Goal: Navigation & Orientation: Find specific page/section

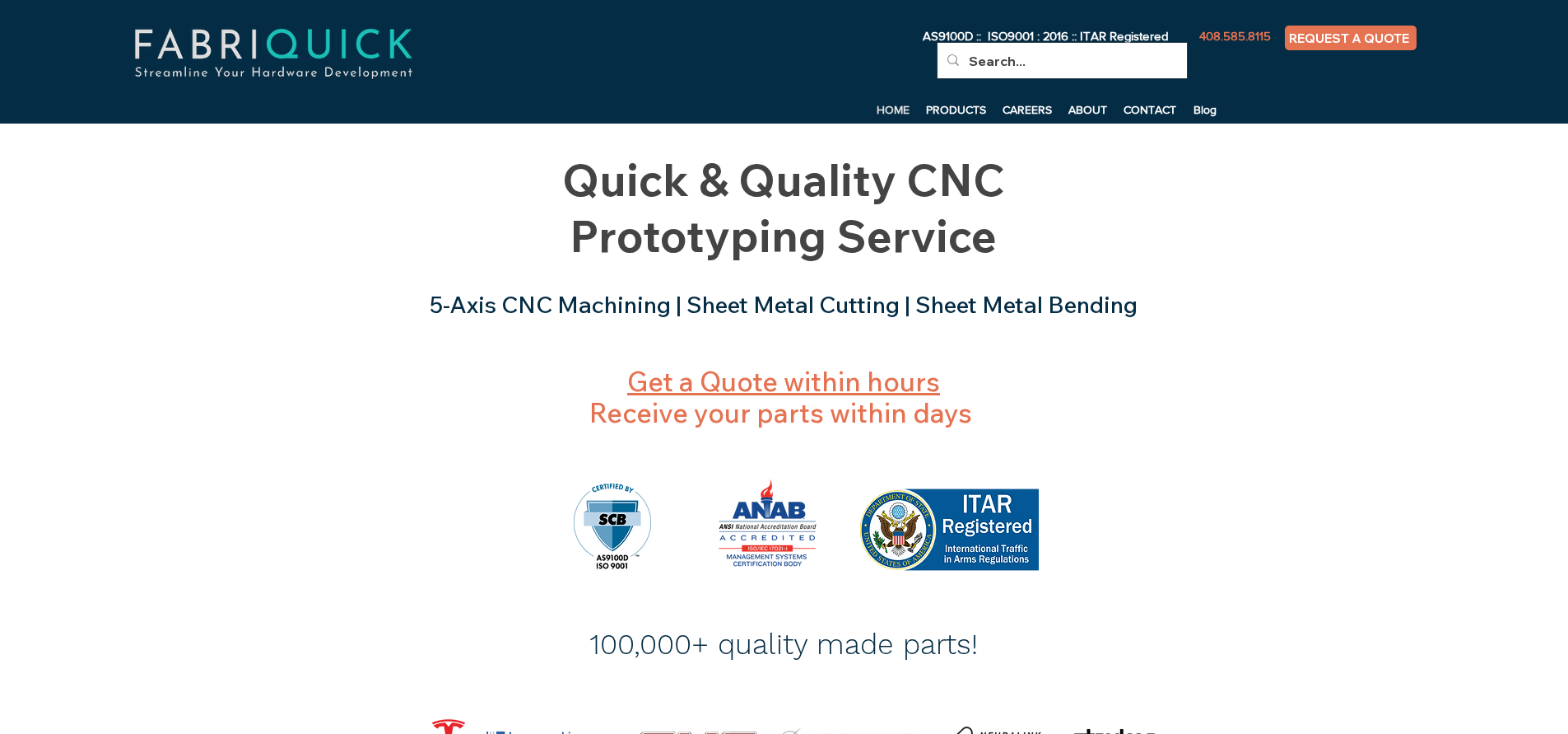
click at [406, 443] on div at bounding box center [784, 583] width 1568 height 496
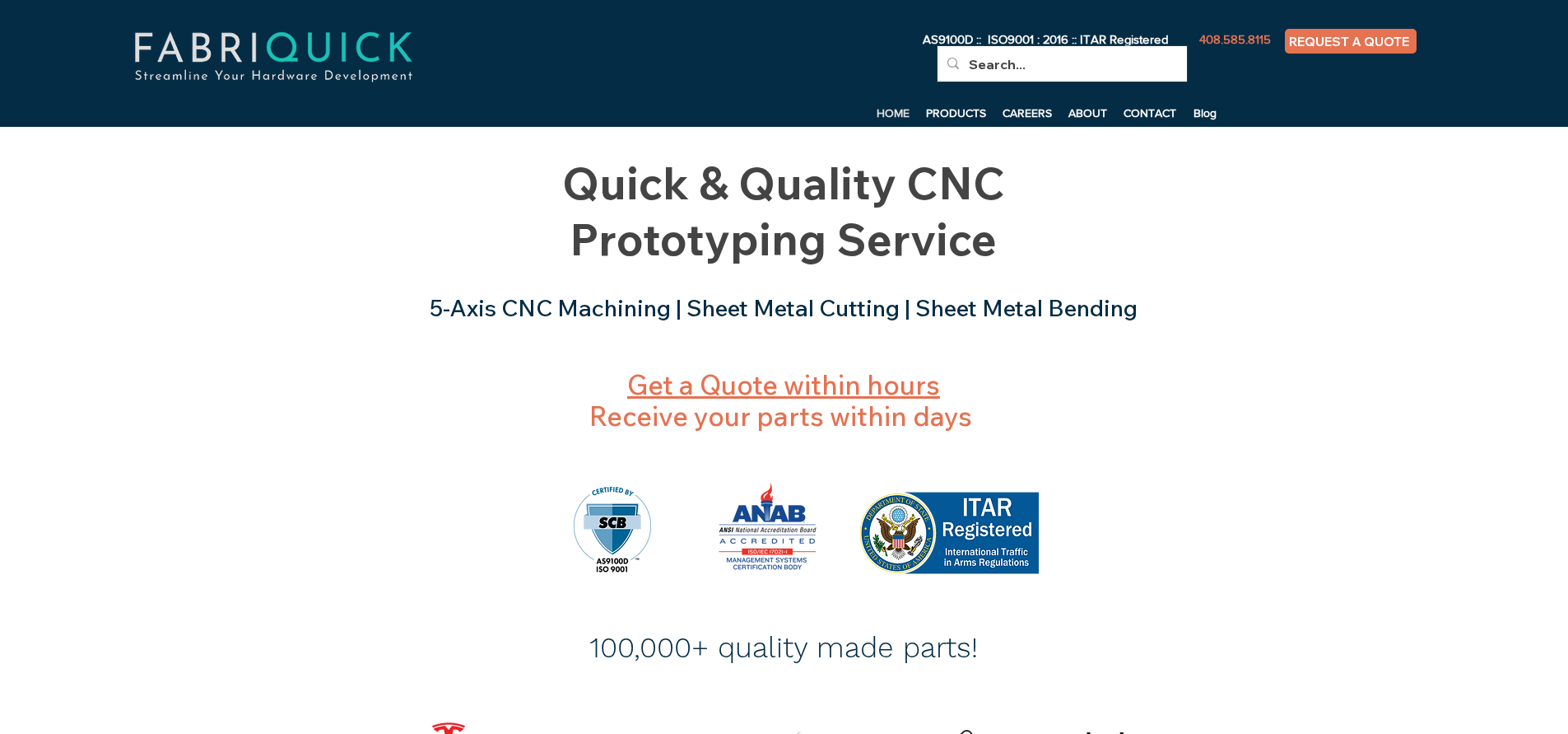
click at [173, 175] on div "main content" at bounding box center [784, 234] width 1568 height 214
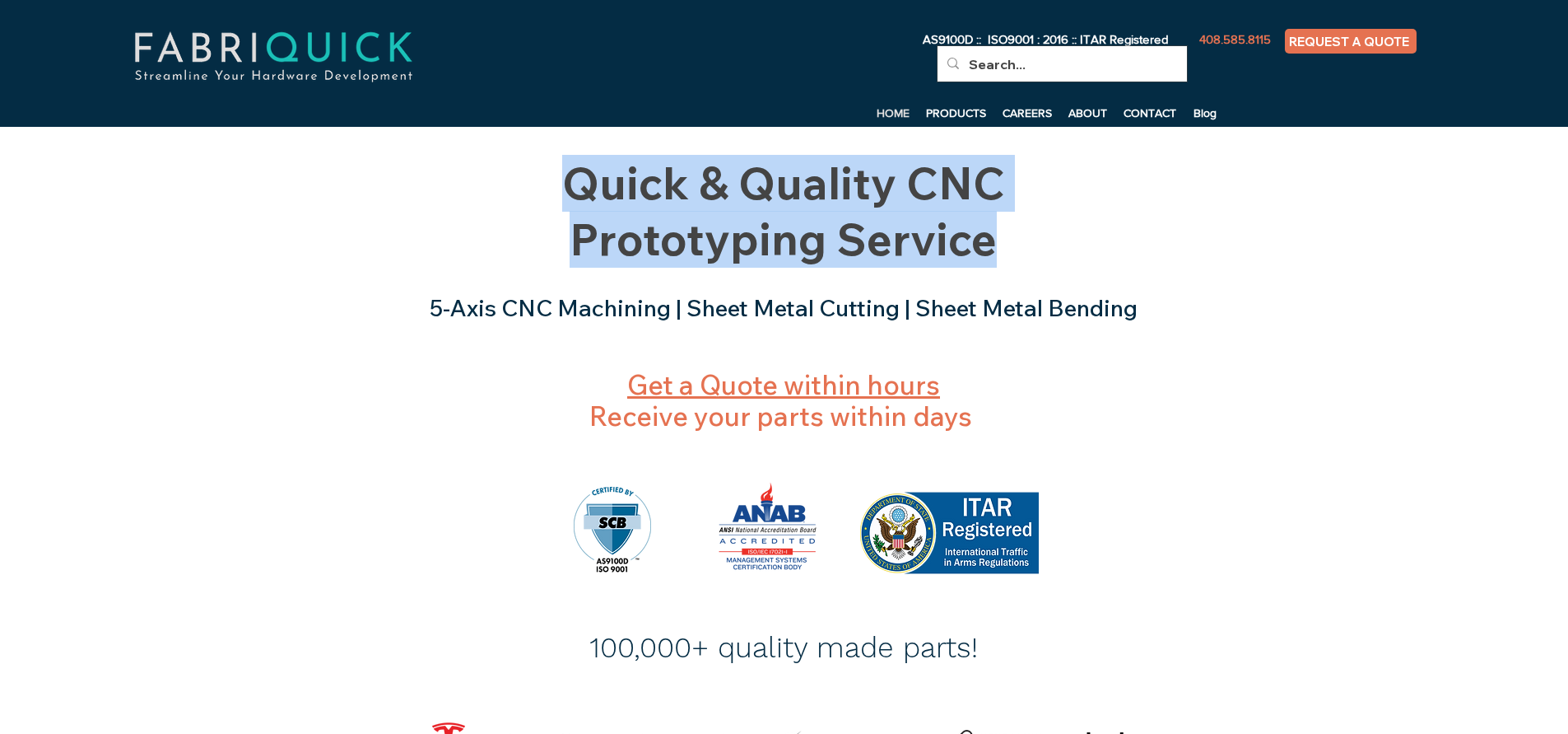
drag, startPoint x: 568, startPoint y: 181, endPoint x: 1022, endPoint y: 227, distance: 456.3
click at [1068, 234] on h1 "Quick & Quality CNC Prototyping Service" at bounding box center [784, 211] width 642 height 112
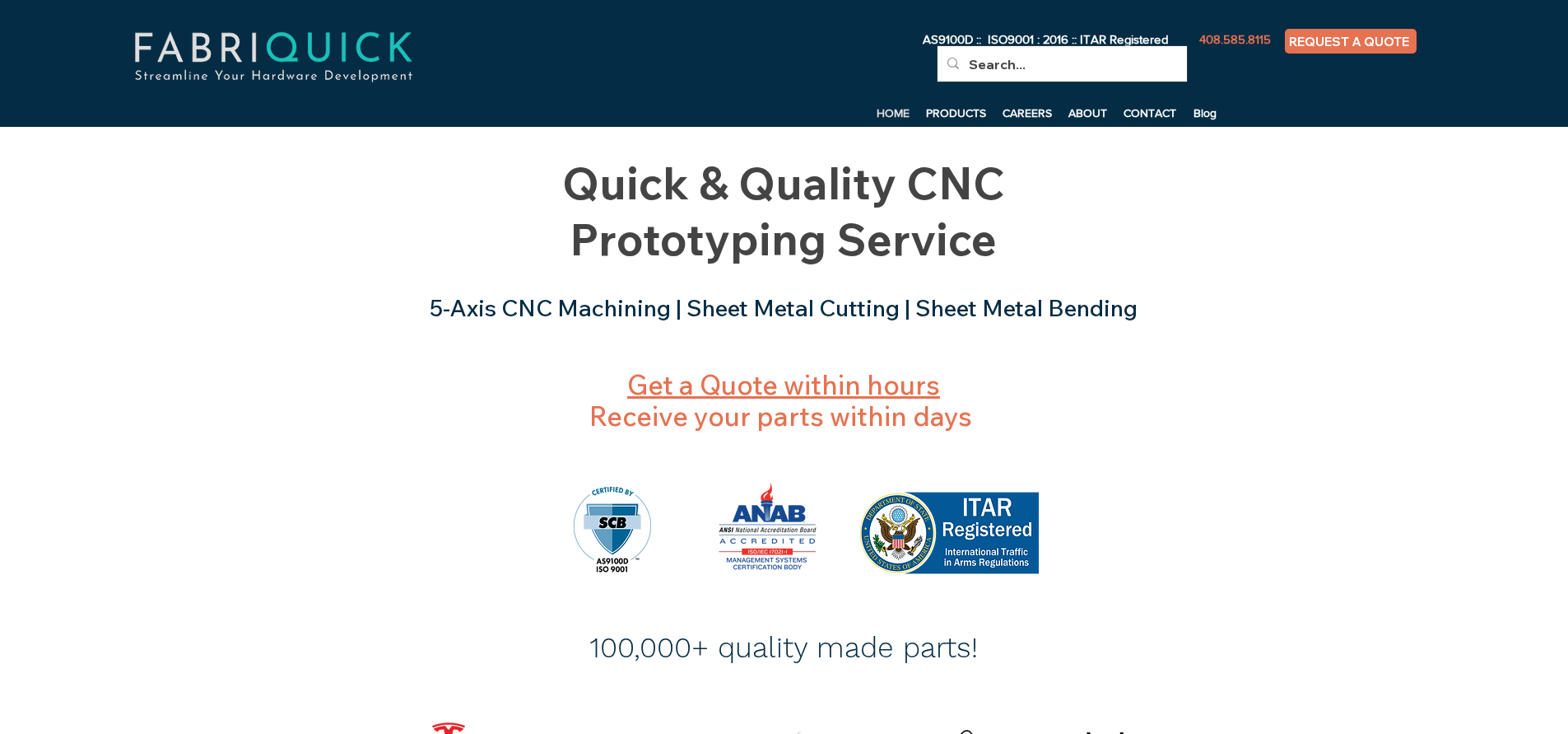
click at [282, 235] on div "main content" at bounding box center [784, 234] width 1568 height 214
click at [308, 345] on div at bounding box center [784, 586] width 1568 height 496
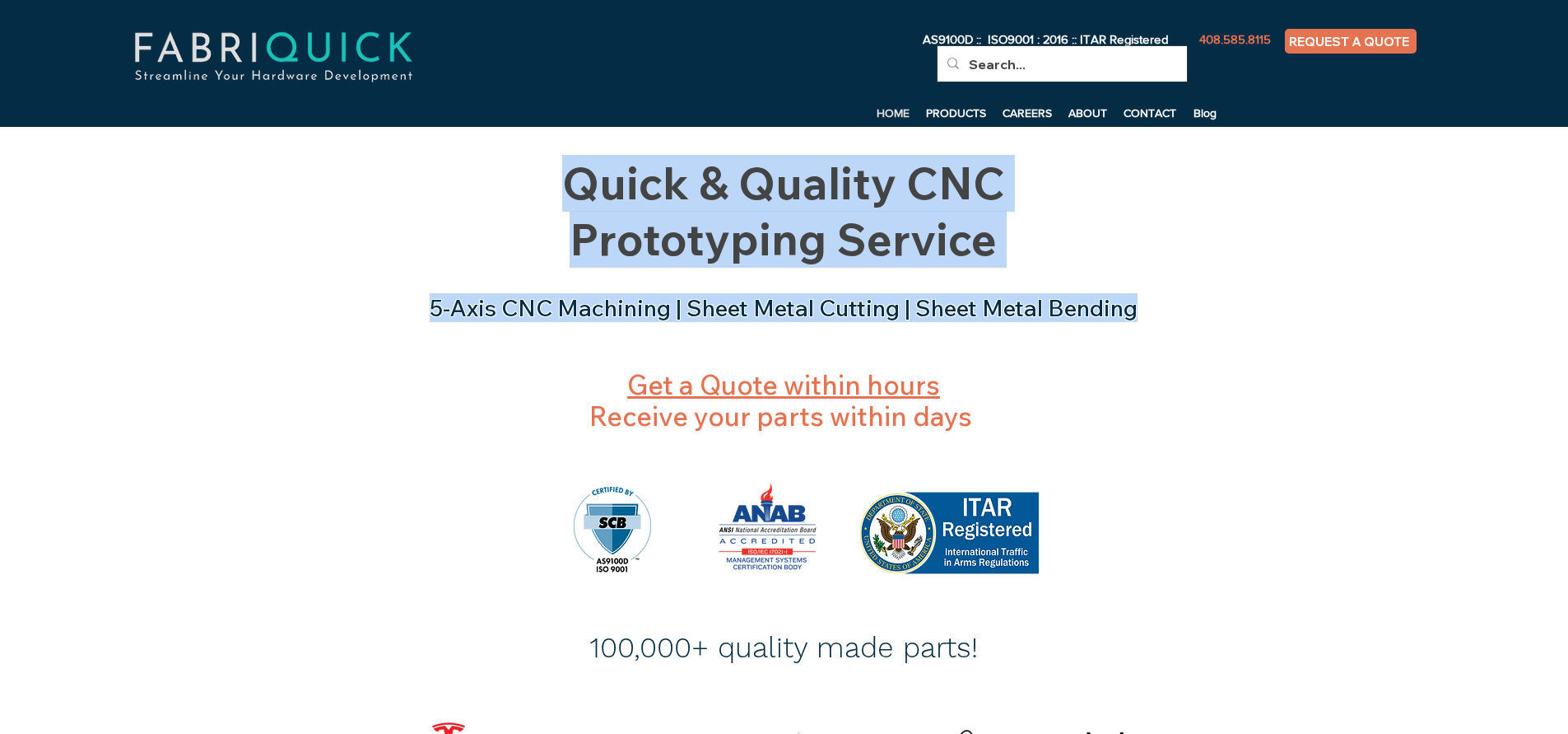
drag, startPoint x: 425, startPoint y: 316, endPoint x: 1139, endPoint y: 317, distance: 714.0
click at [1138, 317] on span "5-Axis CNC Machining | Sheet Metal Cutting | Sheet Metal Bending" at bounding box center [784, 308] width 708 height 29
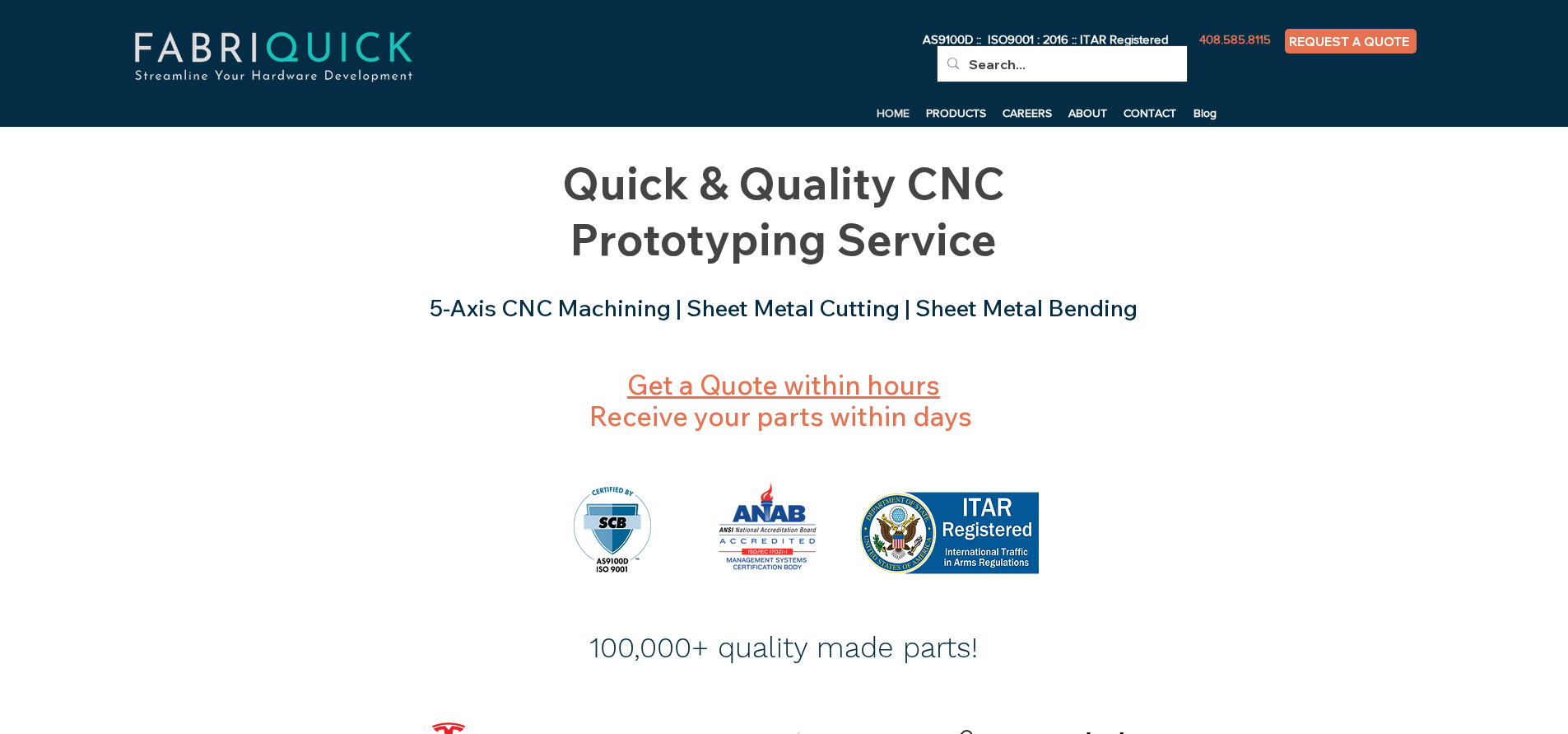
click at [472, 302] on span "5-Axis CNC Machining | Sheet Metal Cutting | Sheet Metal Bending" at bounding box center [784, 308] width 708 height 29
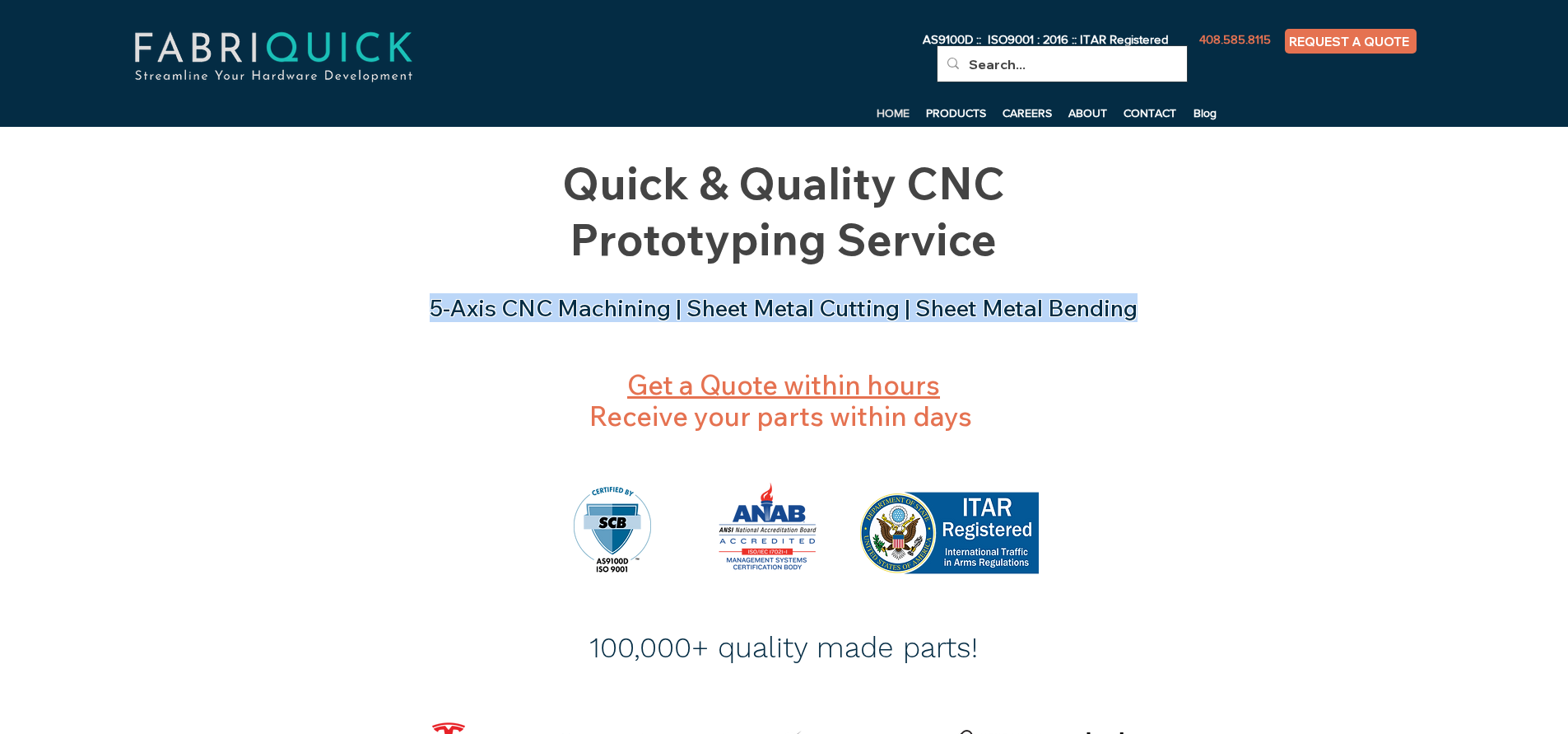
drag, startPoint x: 443, startPoint y: 311, endPoint x: 1153, endPoint y: 305, distance: 710.0
click at [1153, 305] on h3 "5-Axis CNC Machining | Sheet Metal Cutting | Sheet Metal Bending" at bounding box center [784, 308] width 772 height 28
drag, startPoint x: 941, startPoint y: 111, endPoint x: 928, endPoint y: 112, distance: 13.0
click at [940, 111] on p "PRODUCTS" at bounding box center [956, 113] width 76 height 24
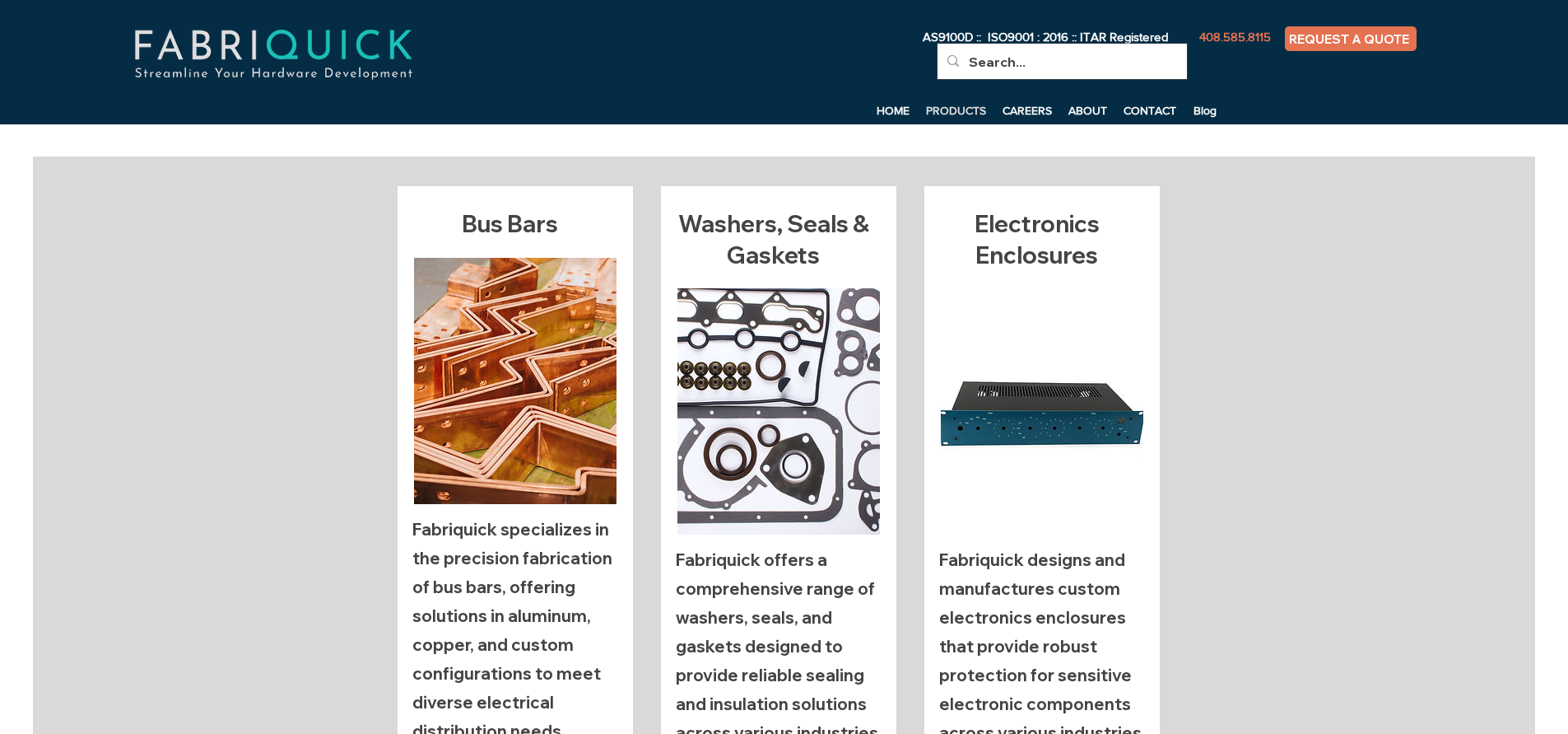
scroll to position [4, 0]
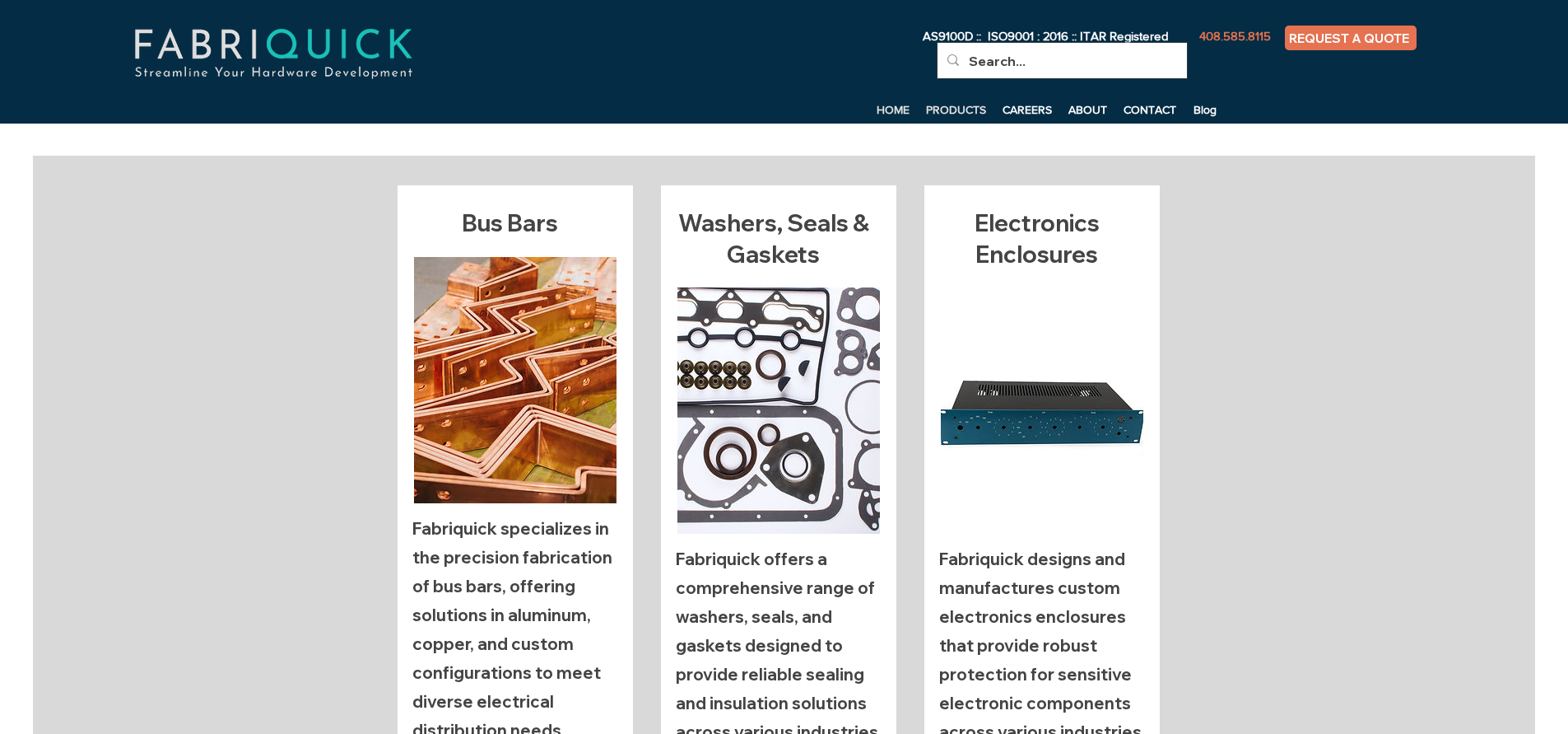
click at [888, 103] on p "HOME" at bounding box center [893, 109] width 49 height 24
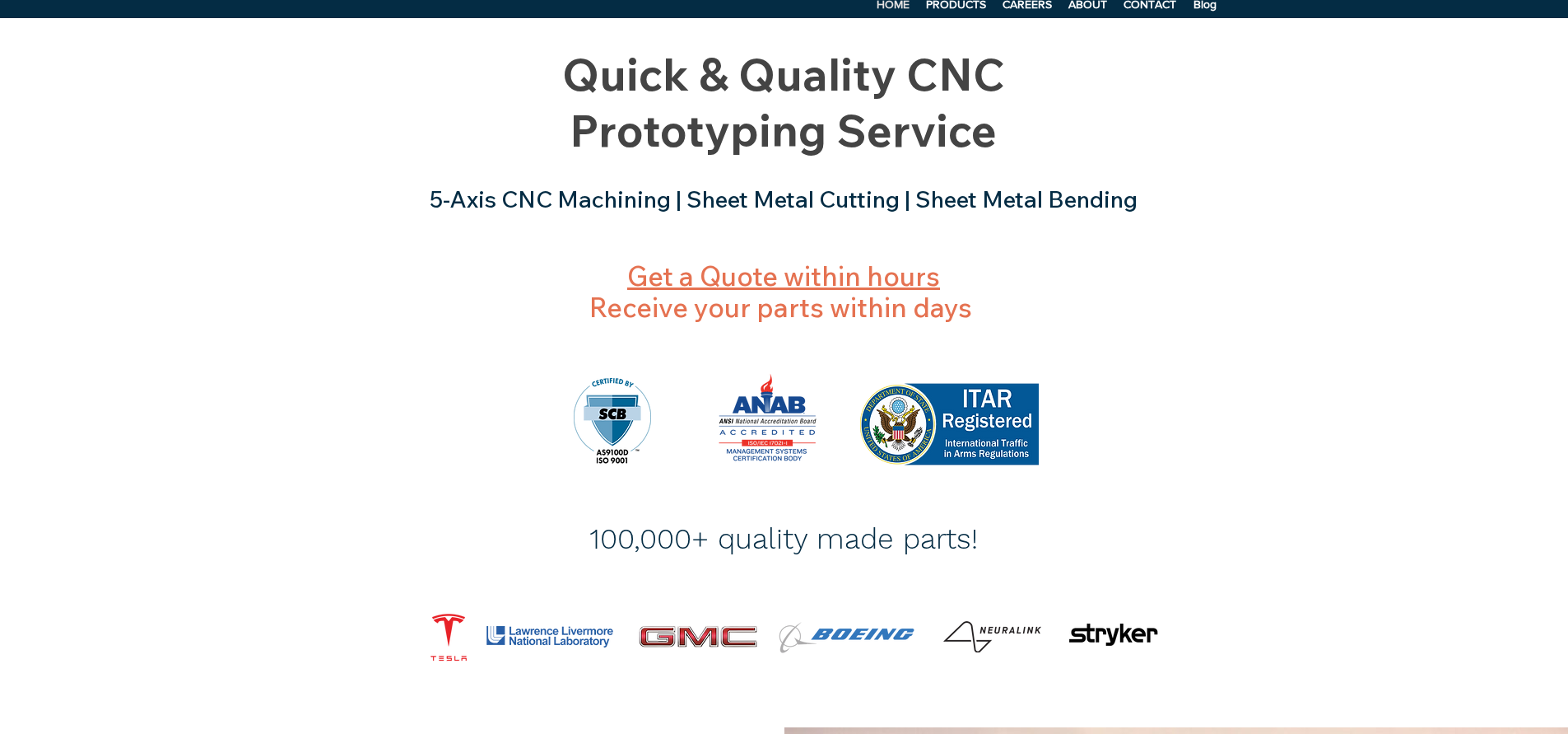
scroll to position [140, 0]
